Goal: Check status

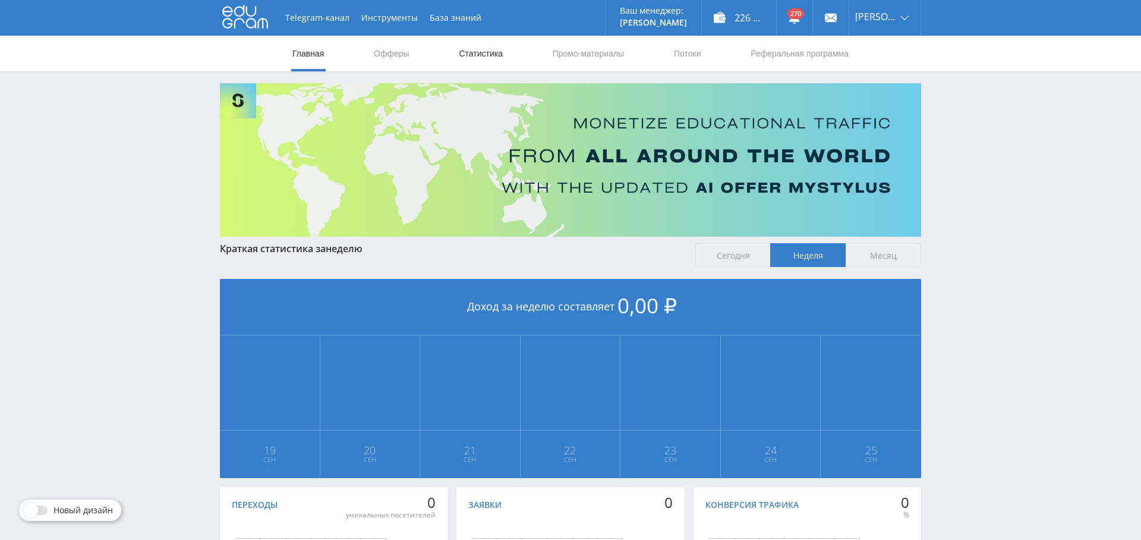
click at [477, 54] on link "Статистика" at bounding box center [481, 54] width 46 height 36
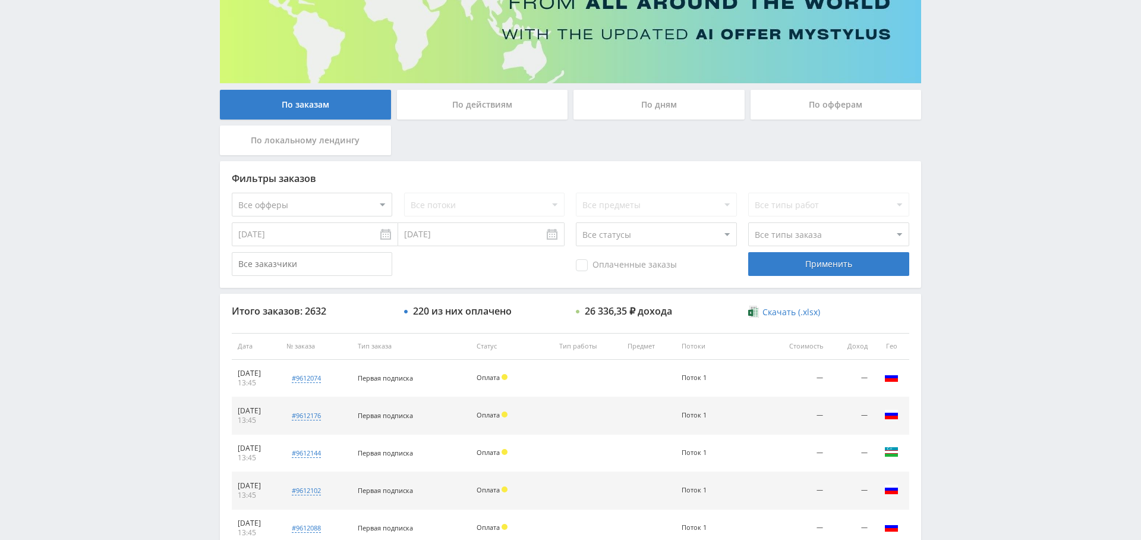
scroll to position [91, 0]
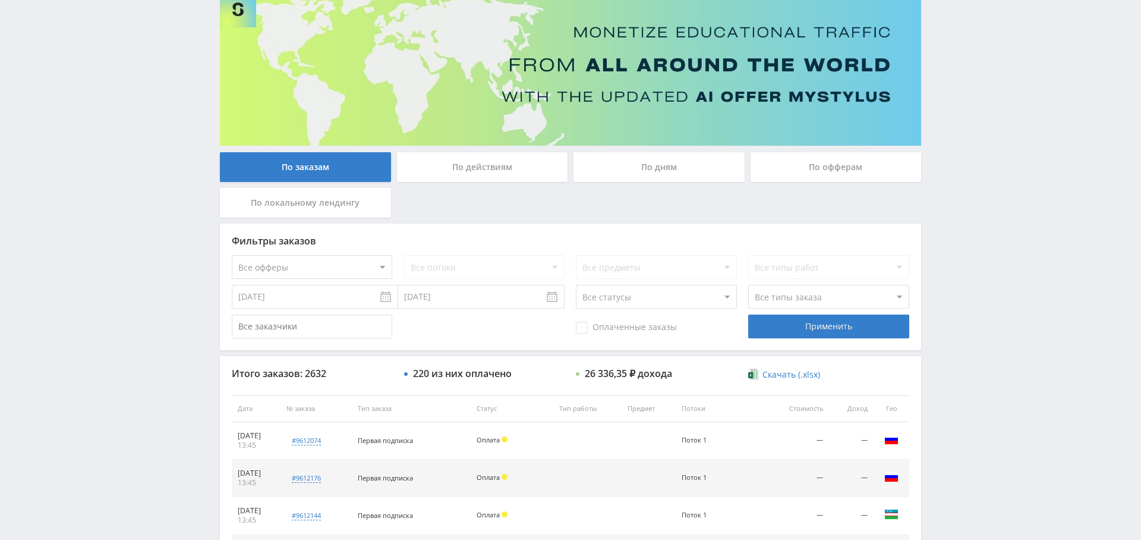
click at [327, 256] on select "Все офферы" at bounding box center [312, 267] width 161 height 24
click at [232, 255] on select "Все офферы" at bounding box center [312, 267] width 161 height 24
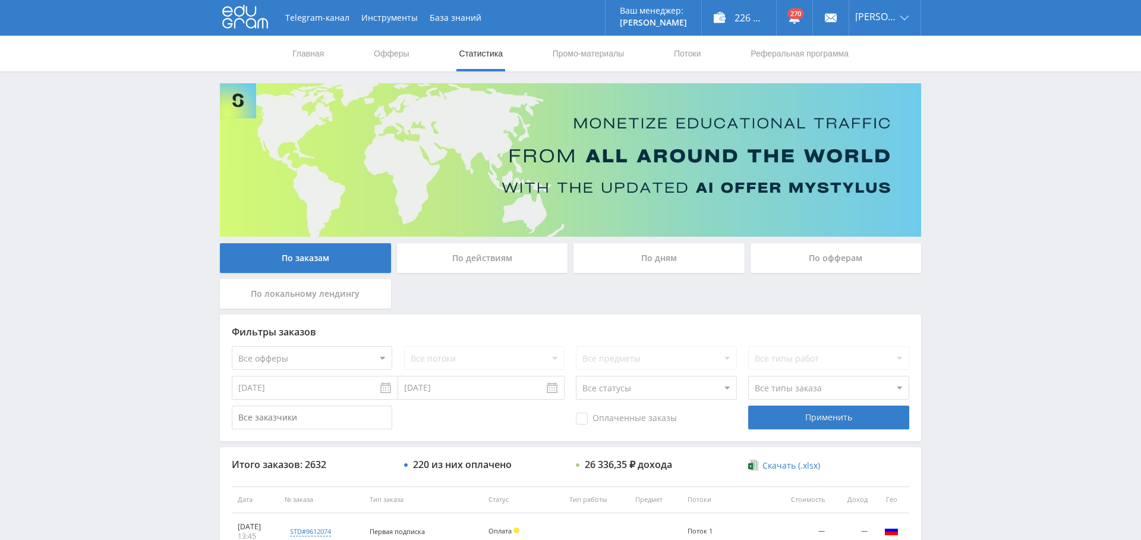
drag, startPoint x: 327, startPoint y: 370, endPoint x: 323, endPoint y: 366, distance: 6.3
click at [326, 370] on div "Фильтры заказов Все офферы MyStylus MyStylus - Revshare Кампус AI Studybay Авто…" at bounding box center [571, 378] width 702 height 127
click at [323, 349] on select "Все офферы MyStylus MyStylus - Revshare Кампус AI Studybay Автор24 Studybay [GE…" at bounding box center [312, 358] width 161 height 24
select select "376"
drag, startPoint x: 627, startPoint y: 418, endPoint x: 634, endPoint y: 418, distance: 6.5
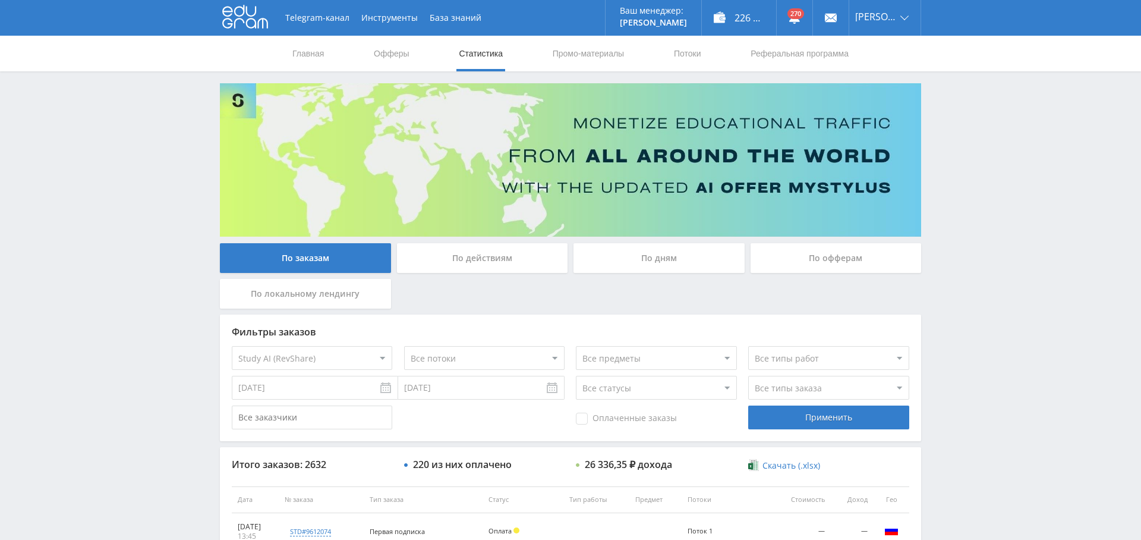
click at [627, 418] on span "Оплаченные заказы" at bounding box center [626, 419] width 101 height 12
click at [0, 0] on input "Оплаченные заказы" at bounding box center [0, 0] width 0 height 0
drag, startPoint x: 779, startPoint y: 411, endPoint x: 725, endPoint y: 420, distance: 54.8
click at [779, 411] on div "Применить" at bounding box center [828, 417] width 161 height 24
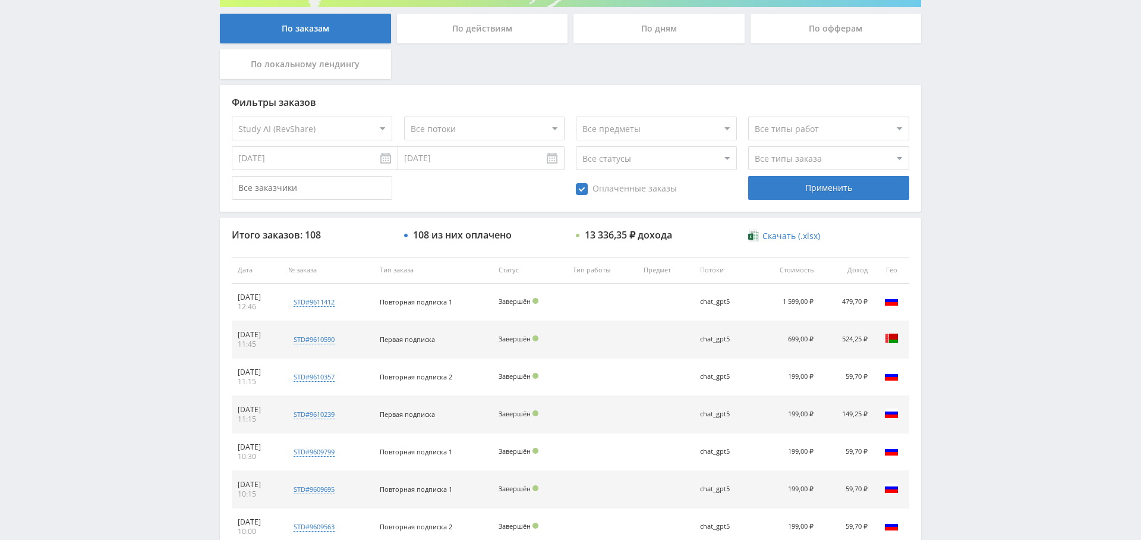
scroll to position [224, 0]
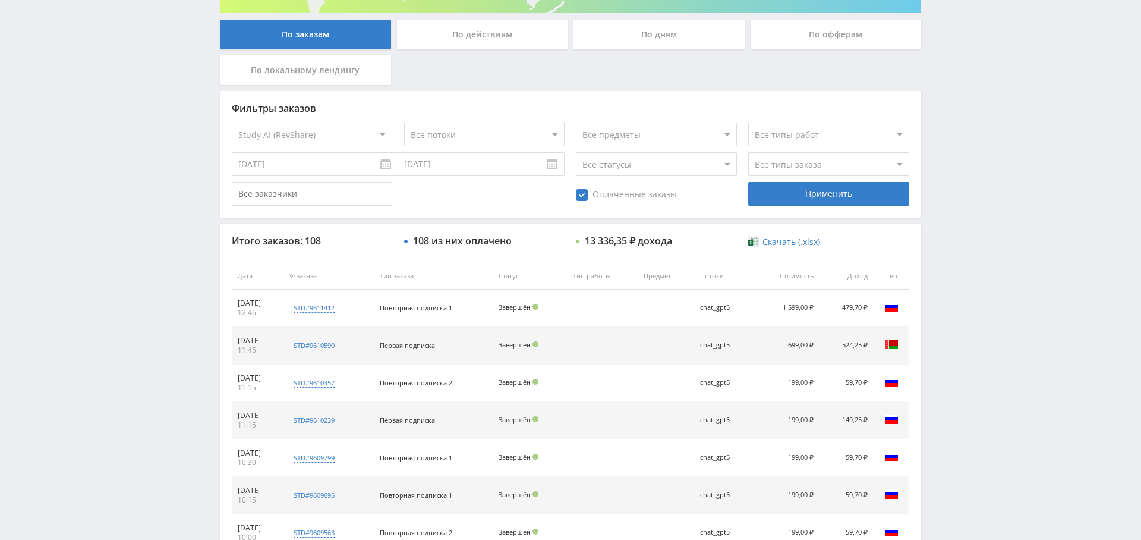
click at [802, 154] on select "Все типы заказа [PERSON_NAME] Новый заказ" at bounding box center [828, 164] width 161 height 24
select select "2"
click at [748, 152] on select "Все типы заказа [PERSON_NAME] Новый заказ" at bounding box center [828, 164] width 161 height 24
click at [825, 196] on div "Применить" at bounding box center [828, 194] width 161 height 24
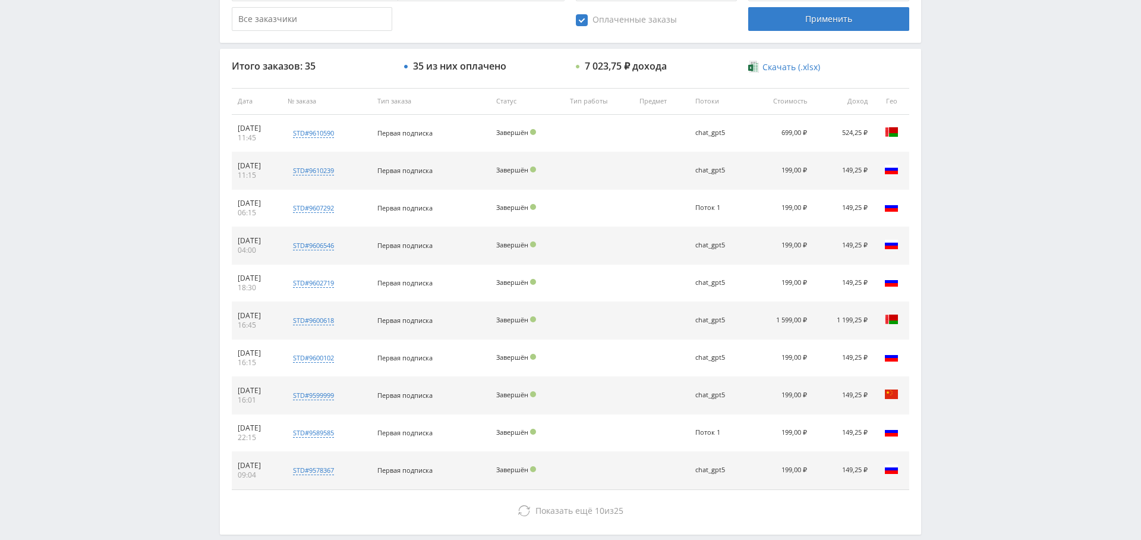
scroll to position [0, 0]
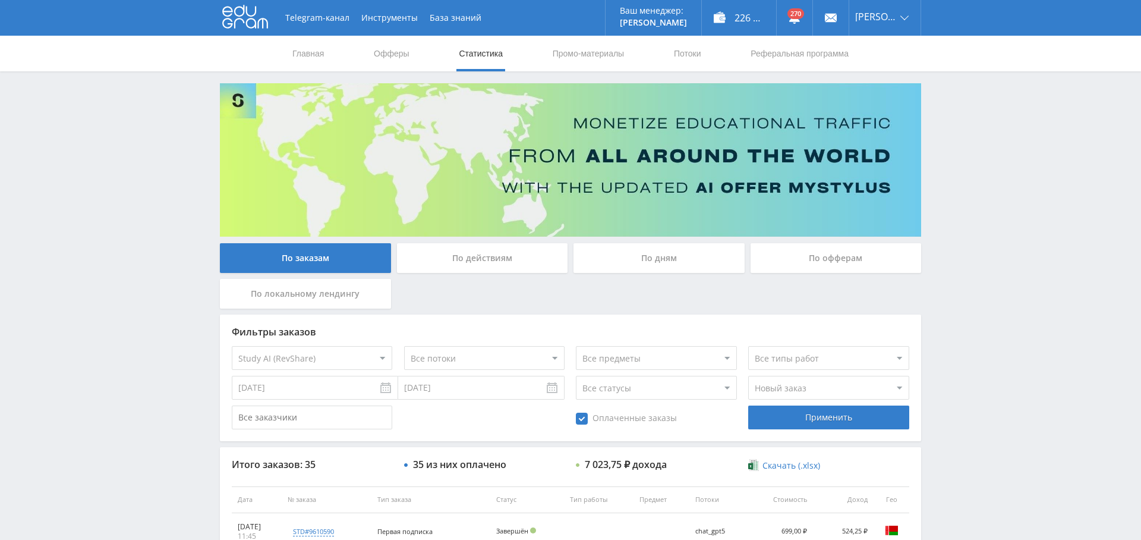
click at [646, 252] on div "По дням" at bounding box center [659, 258] width 171 height 30
click at [0, 0] on input "По дням" at bounding box center [0, 0] width 0 height 0
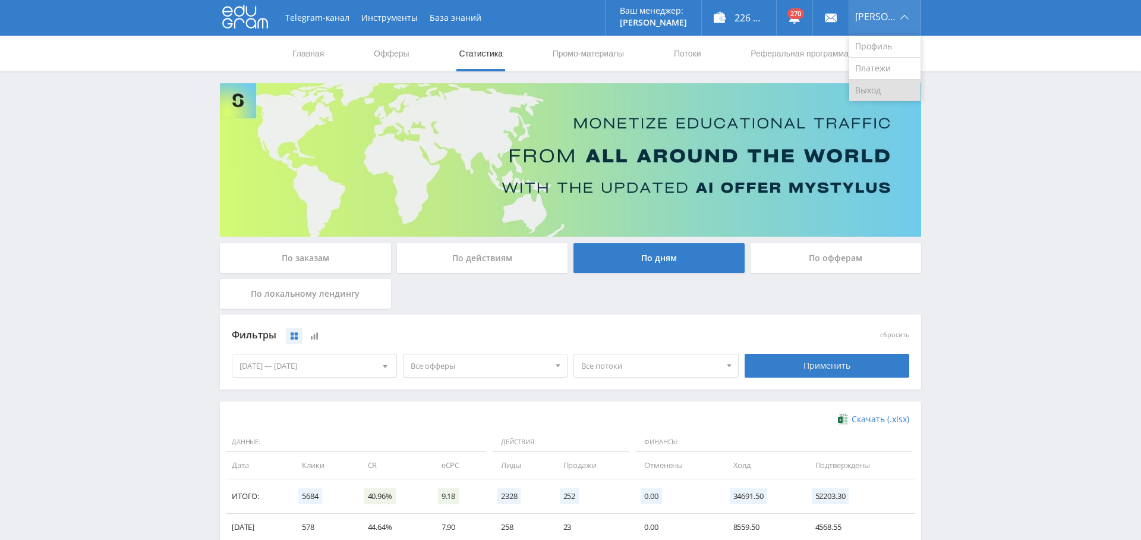
drag, startPoint x: 885, startPoint y: 87, endPoint x: 878, endPoint y: 86, distance: 7.2
click at [885, 87] on link "Выход" at bounding box center [885, 90] width 71 height 21
